Goal: Task Accomplishment & Management: Complete application form

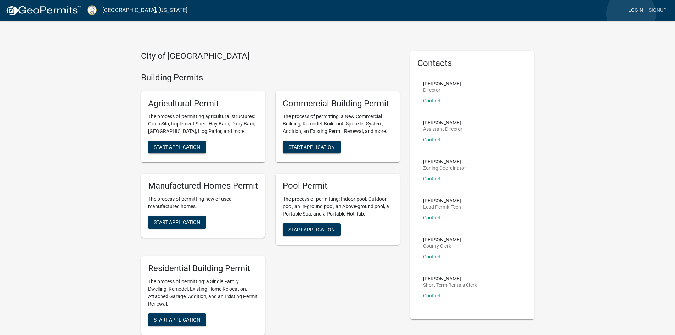
click at [632, 14] on link "Login" at bounding box center [636, 10] width 21 height 13
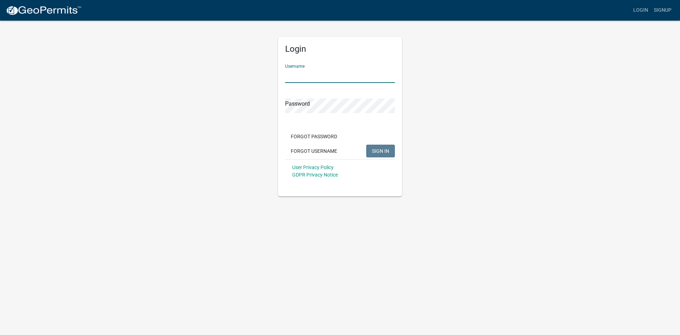
click at [296, 74] on input "Username" at bounding box center [340, 75] width 110 height 15
click at [291, 75] on input "Username" at bounding box center [340, 75] width 110 height 15
click at [291, 102] on div "Password" at bounding box center [340, 101] width 110 height 24
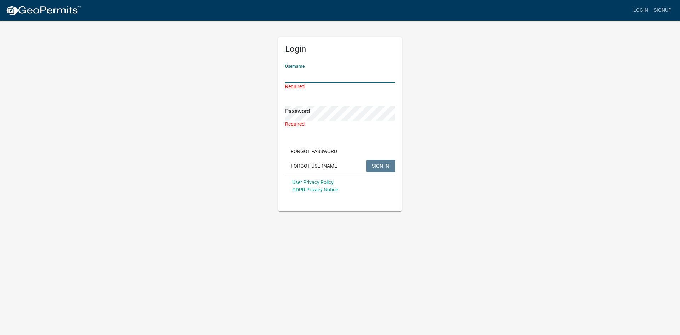
click at [290, 79] on input "Username" at bounding box center [340, 75] width 110 height 15
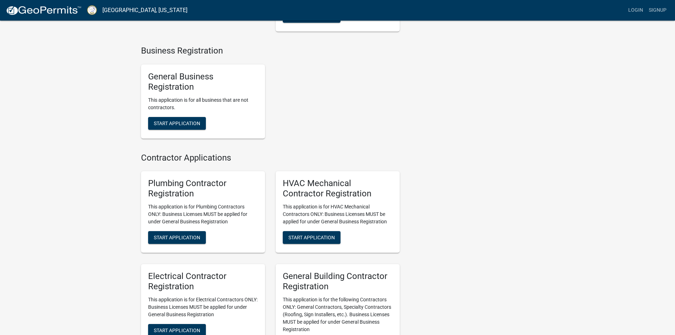
scroll to position [1229, 0]
